Goal: Navigation & Orientation: Find specific page/section

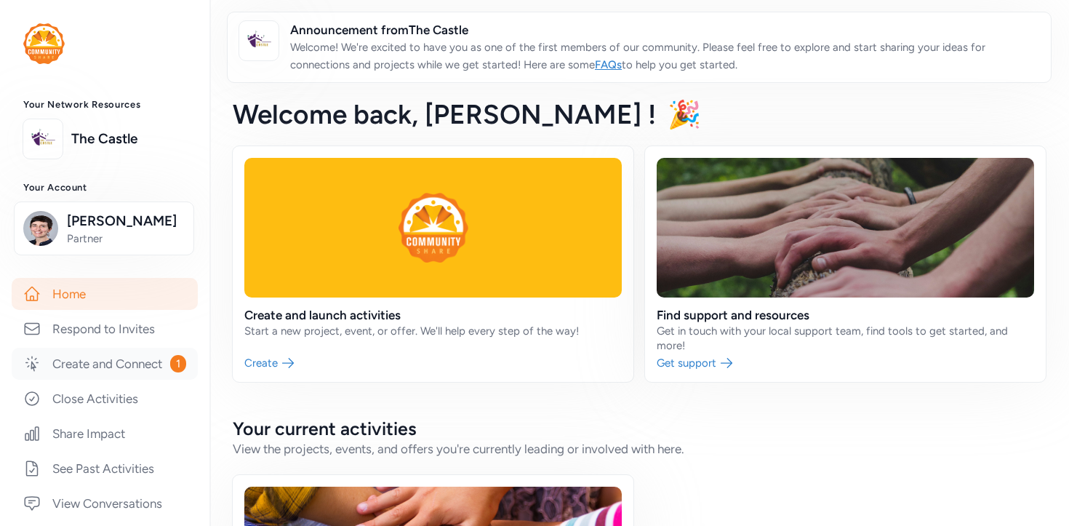
click at [118, 371] on link "Create and Connect 1" at bounding box center [105, 363] width 186 height 32
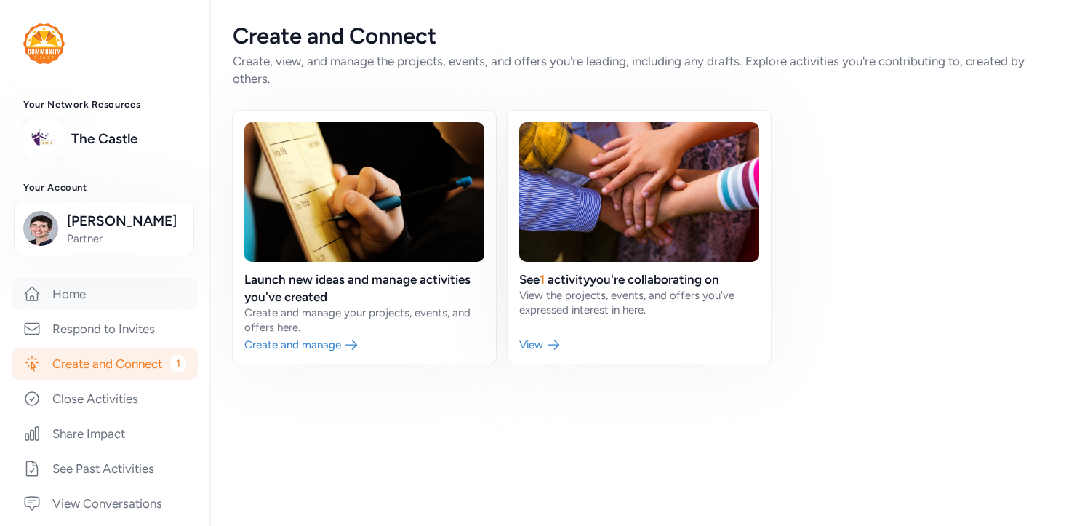
click at [94, 299] on link "Home" at bounding box center [105, 294] width 186 height 32
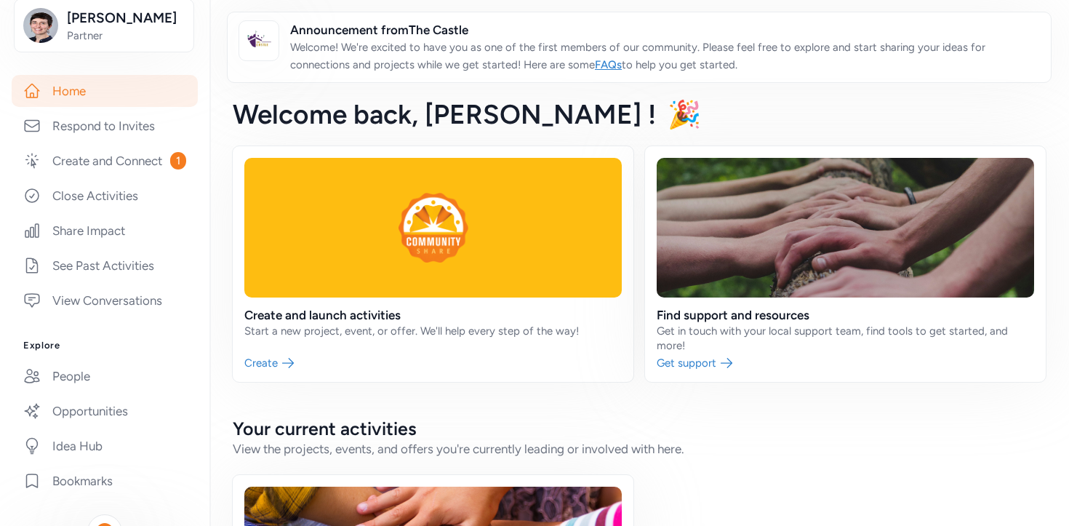
scroll to position [217, 0]
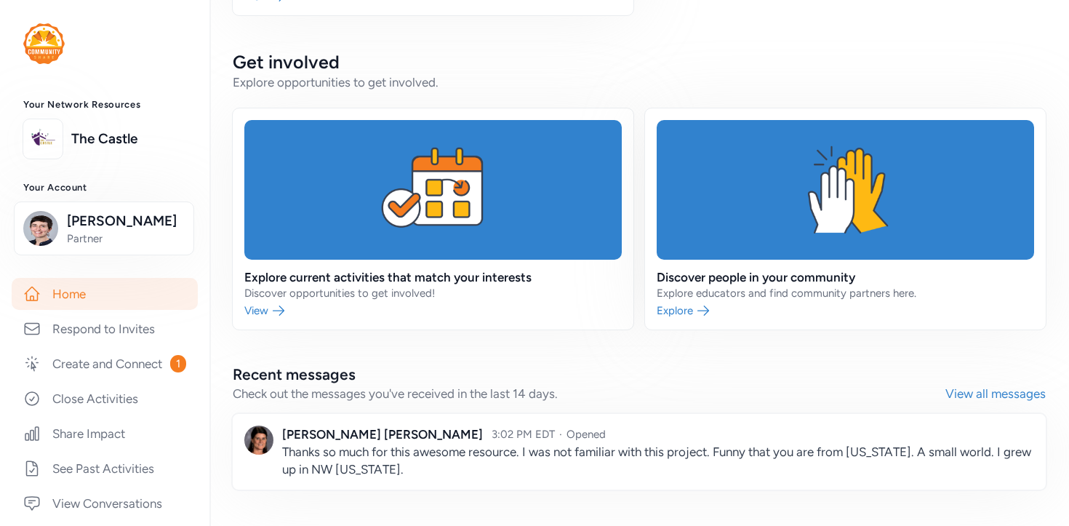
scroll to position [714, 0]
